Goal: Transaction & Acquisition: Obtain resource

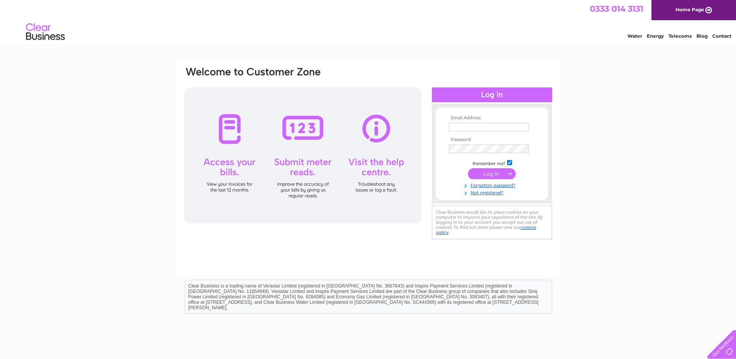
type input "info@horizonholidayparks.co.uk"
click at [488, 177] on input "submit" at bounding box center [492, 173] width 48 height 11
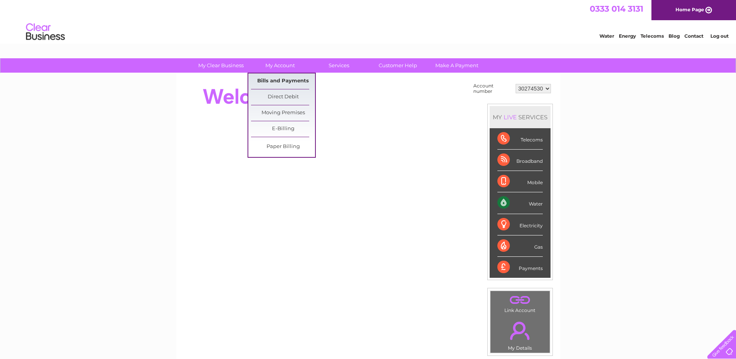
click at [285, 79] on link "Bills and Payments" at bounding box center [283, 81] width 64 height 16
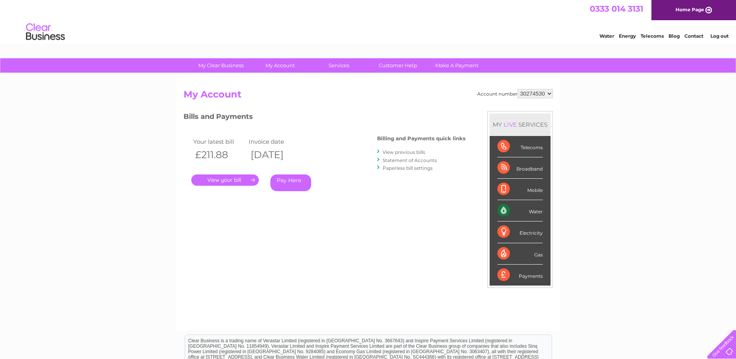
click at [230, 179] on link "." at bounding box center [225, 179] width 68 height 11
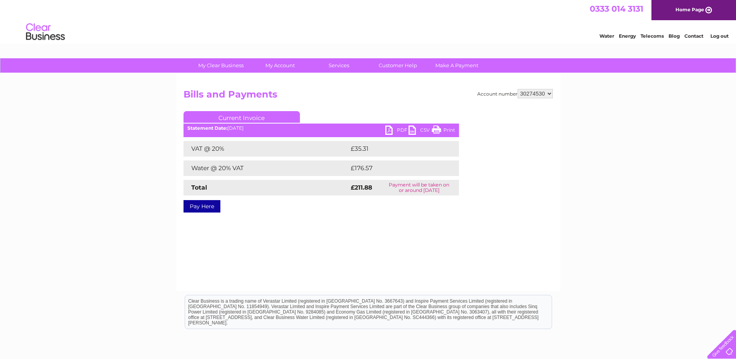
click at [393, 132] on link "PDF" at bounding box center [397, 130] width 23 height 11
click at [395, 129] on link "PDF" at bounding box center [397, 130] width 23 height 11
click at [551, 94] on select "30274530 30274531" at bounding box center [535, 93] width 35 height 9
select select "30274531"
click at [518, 89] on select "30274530 30274531" at bounding box center [535, 93] width 35 height 9
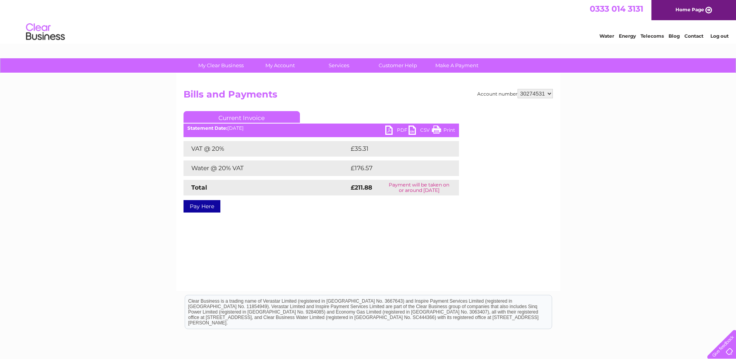
click at [361, 253] on div "Account number 30274530 30274531 Bills and Payments Current Invoice PDF CSV Pri…" at bounding box center [368, 181] width 384 height 217
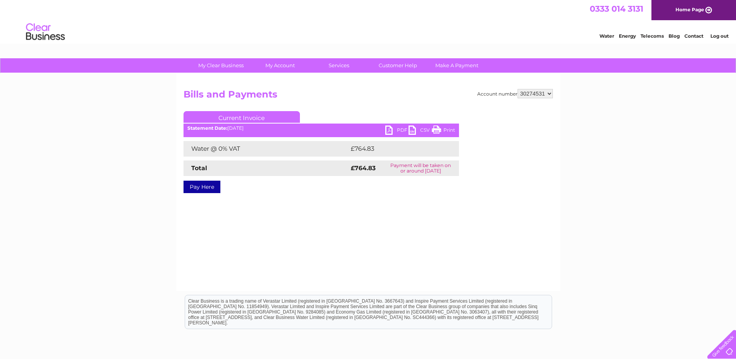
click at [396, 130] on link "PDF" at bounding box center [397, 130] width 23 height 11
click at [717, 35] on link "Log out" at bounding box center [720, 36] width 18 height 6
